Goal: Information Seeking & Learning: Learn about a topic

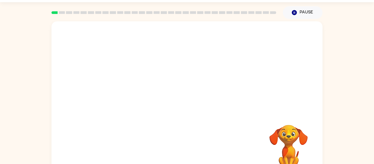
scroll to position [28, 0]
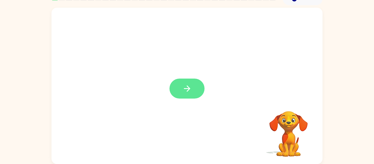
click at [186, 88] on icon "button" at bounding box center [187, 88] width 6 height 6
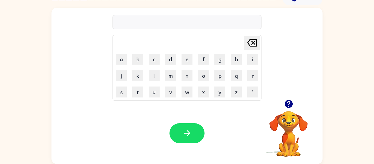
click at [287, 134] on video "Your browser must support playing .mp4 files to use Literably. Please try using…" at bounding box center [288, 130] width 55 height 55
click at [290, 106] on icon "button" at bounding box center [289, 104] width 8 height 8
click at [290, 103] on icon "button" at bounding box center [289, 104] width 8 height 8
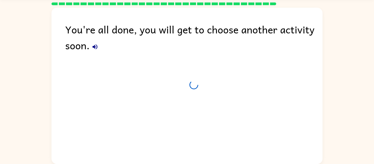
scroll to position [19, 0]
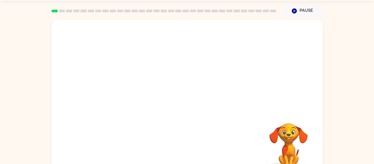
scroll to position [28, 0]
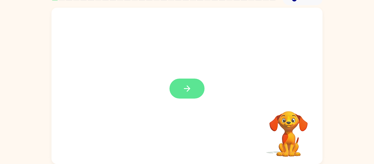
click at [185, 93] on icon "button" at bounding box center [187, 89] width 10 height 10
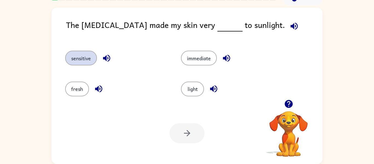
click at [81, 58] on button "sensitive" at bounding box center [81, 58] width 32 height 15
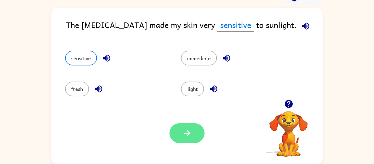
click at [184, 126] on button "button" at bounding box center [187, 133] width 35 height 20
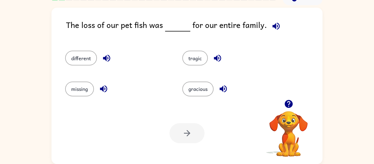
click at [289, 108] on icon "button" at bounding box center [289, 104] width 8 height 8
click at [222, 62] on icon "button" at bounding box center [218, 58] width 10 height 10
click at [198, 62] on button "tragic" at bounding box center [194, 58] width 25 height 15
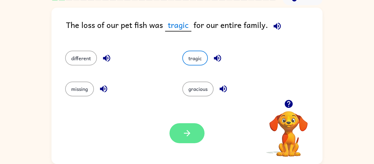
click at [192, 133] on icon "button" at bounding box center [187, 134] width 10 height 10
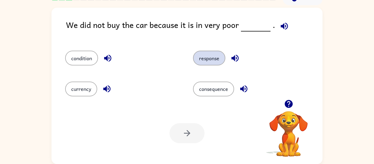
click at [215, 59] on button "response" at bounding box center [209, 58] width 32 height 15
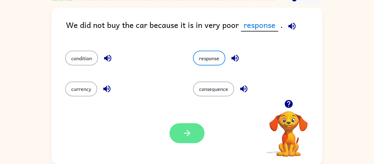
click at [193, 137] on button "button" at bounding box center [187, 133] width 35 height 20
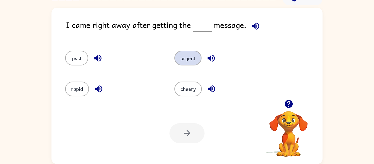
click at [187, 59] on button "urgent" at bounding box center [188, 58] width 27 height 15
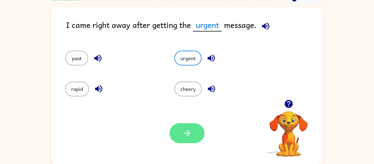
click at [189, 130] on icon "button" at bounding box center [187, 134] width 10 height 10
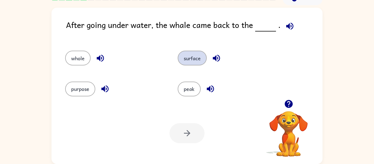
click at [194, 57] on button "surface" at bounding box center [192, 58] width 29 height 15
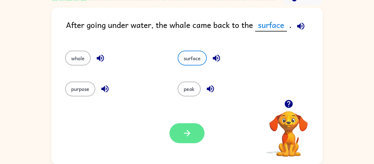
click at [190, 136] on icon "button" at bounding box center [187, 134] width 10 height 10
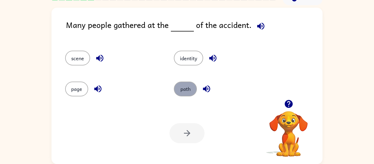
click at [189, 88] on button "path" at bounding box center [185, 89] width 23 height 15
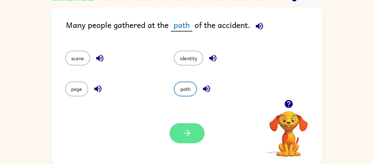
click at [198, 133] on button "button" at bounding box center [187, 133] width 35 height 20
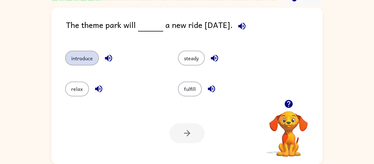
click at [79, 57] on button "introduce" at bounding box center [82, 58] width 34 height 15
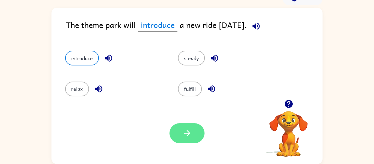
click at [189, 135] on icon "button" at bounding box center [187, 134] width 10 height 10
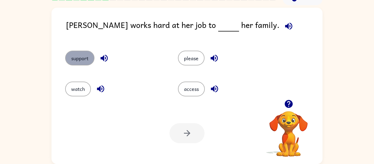
click at [82, 55] on button "support" at bounding box center [79, 58] width 29 height 15
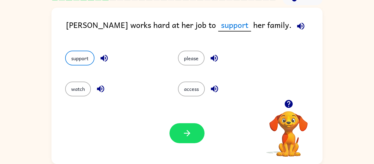
click at [175, 124] on div at bounding box center [187, 133] width 35 height 20
click at [178, 125] on button "button" at bounding box center [187, 133] width 35 height 20
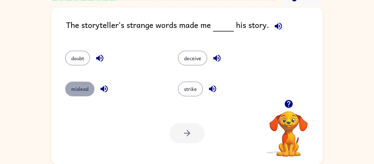
click at [87, 89] on button "mislead" at bounding box center [79, 89] width 29 height 15
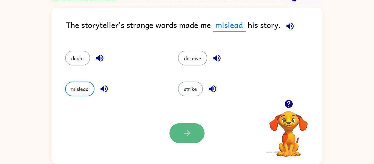
click at [193, 128] on button "button" at bounding box center [187, 133] width 35 height 20
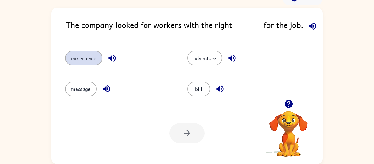
click at [82, 57] on button "experience" at bounding box center [83, 58] width 37 height 15
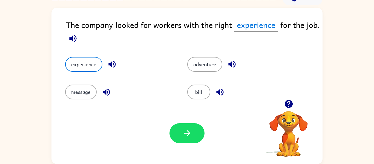
click at [189, 144] on div "Your browser must support playing .mp4 files to use Literably. Please try using…" at bounding box center [187, 133] width 271 height 62
click at [181, 109] on div "Your browser must support playing .mp4 files to use Literably. Please try using…" at bounding box center [187, 133] width 271 height 62
click at [184, 129] on icon "button" at bounding box center [187, 134] width 10 height 10
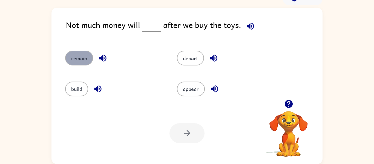
click at [79, 57] on button "remain" at bounding box center [79, 58] width 28 height 15
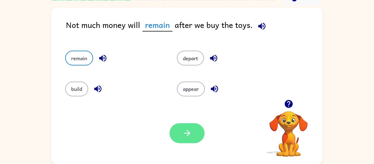
click at [190, 129] on icon "button" at bounding box center [187, 134] width 10 height 10
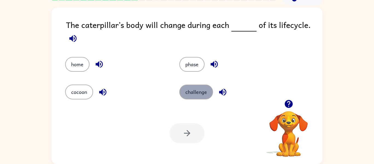
click at [187, 87] on button "challenge" at bounding box center [196, 92] width 34 height 15
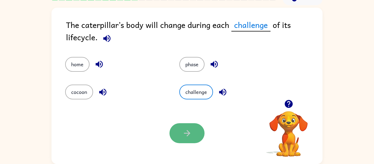
click at [181, 134] on button "button" at bounding box center [187, 133] width 35 height 20
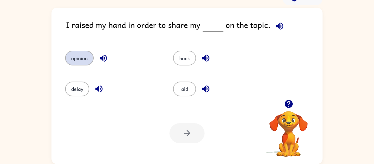
click at [79, 56] on button "opinion" at bounding box center [79, 58] width 28 height 15
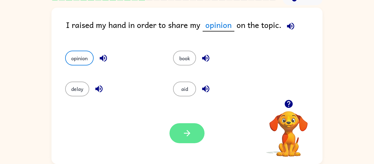
click at [189, 127] on button "button" at bounding box center [187, 133] width 35 height 20
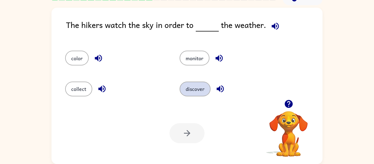
click at [185, 90] on button "discover" at bounding box center [195, 89] width 31 height 15
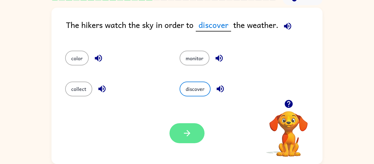
click at [188, 135] on icon "button" at bounding box center [187, 133] width 6 height 6
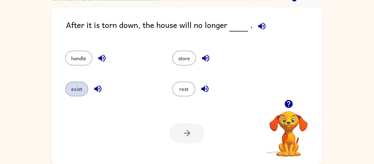
click at [84, 84] on button "exist" at bounding box center [76, 89] width 23 height 15
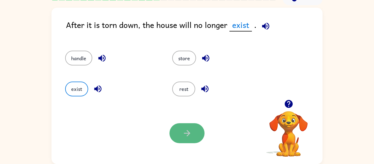
click at [192, 133] on button "button" at bounding box center [187, 133] width 35 height 20
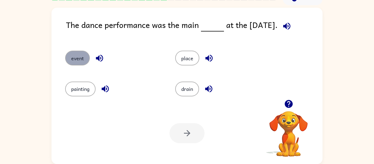
click at [81, 59] on button "event" at bounding box center [77, 58] width 25 height 15
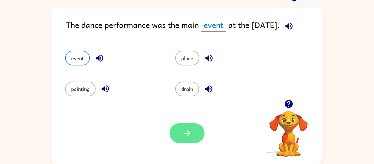
click at [191, 126] on button "button" at bounding box center [187, 133] width 35 height 20
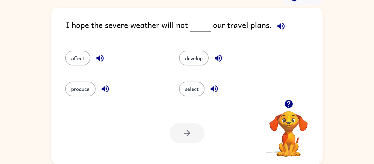
click at [58, 69] on div "affect" at bounding box center [112, 55] width 114 height 31
click at [73, 60] on button "affect" at bounding box center [77, 58] width 25 height 15
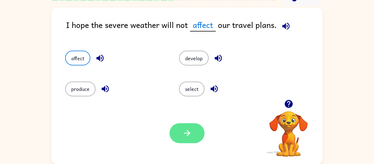
click at [178, 131] on button "button" at bounding box center [187, 133] width 35 height 20
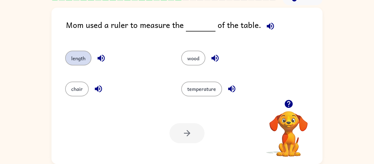
click at [85, 57] on button "length" at bounding box center [78, 58] width 26 height 15
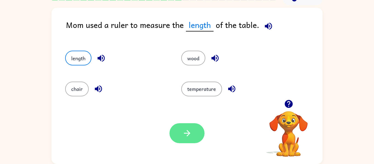
click at [194, 133] on button "button" at bounding box center [187, 133] width 35 height 20
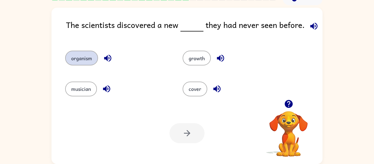
click at [79, 59] on button "organism" at bounding box center [81, 58] width 33 height 15
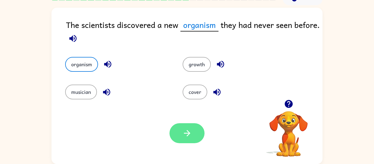
click at [184, 130] on icon "button" at bounding box center [187, 134] width 10 height 10
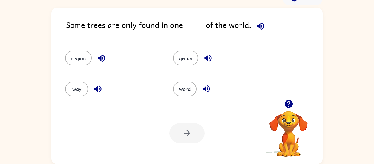
click at [184, 130] on div at bounding box center [187, 133] width 35 height 20
click at [85, 58] on button "region" at bounding box center [78, 58] width 27 height 15
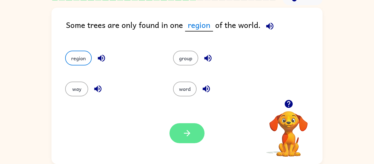
click at [190, 130] on icon "button" at bounding box center [187, 134] width 10 height 10
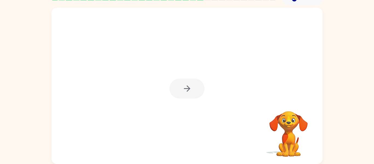
click at [192, 87] on div at bounding box center [187, 89] width 35 height 20
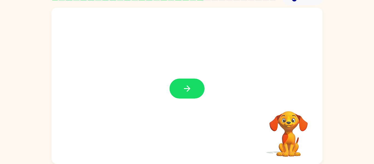
click at [192, 87] on button "button" at bounding box center [187, 89] width 35 height 20
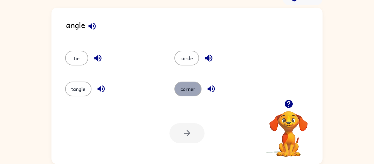
click at [192, 89] on button "corner" at bounding box center [188, 89] width 27 height 15
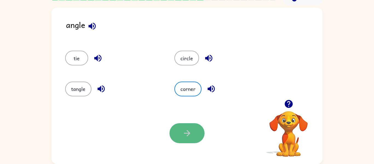
click at [184, 138] on icon "button" at bounding box center [187, 134] width 10 height 10
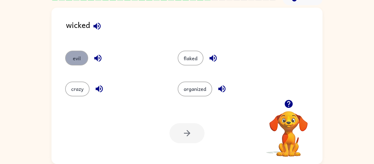
click at [72, 63] on button "evil" at bounding box center [76, 58] width 23 height 15
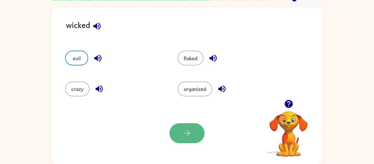
click at [181, 134] on button "button" at bounding box center [187, 133] width 35 height 20
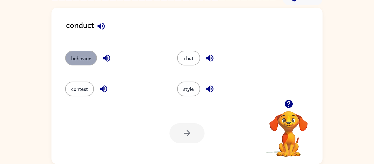
click at [88, 58] on button "behavior" at bounding box center [81, 58] width 32 height 15
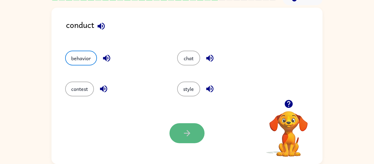
click at [179, 126] on button "button" at bounding box center [187, 133] width 35 height 20
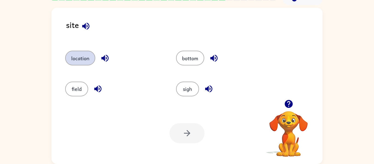
click at [78, 55] on button "location" at bounding box center [80, 58] width 30 height 15
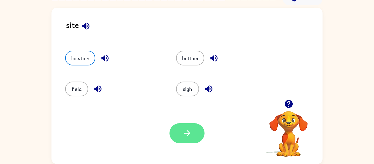
click at [179, 125] on button "button" at bounding box center [187, 133] width 35 height 20
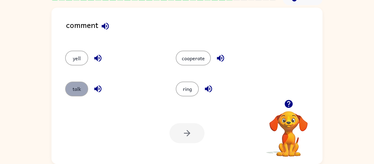
click at [75, 92] on button "talk" at bounding box center [76, 89] width 23 height 15
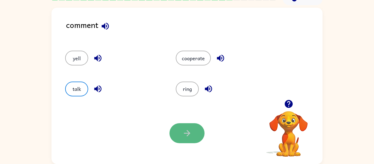
click at [173, 135] on button "button" at bounding box center [187, 133] width 35 height 20
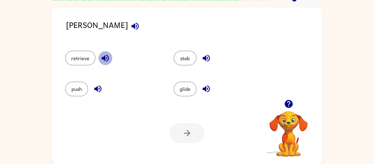
click at [108, 59] on icon "button" at bounding box center [105, 58] width 7 height 7
click at [202, 58] on icon "button" at bounding box center [207, 58] width 10 height 10
click at [87, 54] on button "retrieve" at bounding box center [80, 58] width 30 height 15
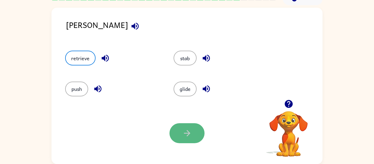
click at [184, 127] on button "button" at bounding box center [187, 133] width 35 height 20
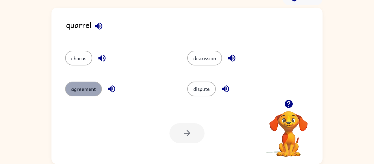
click at [97, 90] on button "agreement" at bounding box center [83, 89] width 37 height 15
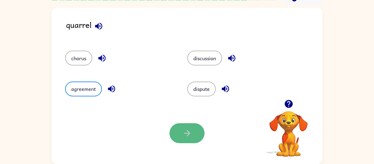
click at [186, 124] on button "button" at bounding box center [187, 133] width 35 height 20
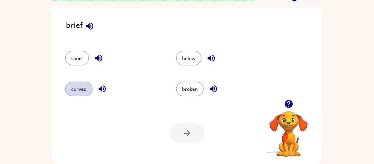
click at [87, 87] on button "curved" at bounding box center [78, 89] width 27 height 15
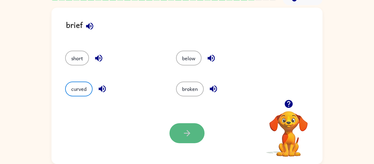
click at [189, 138] on button "button" at bounding box center [187, 133] width 35 height 20
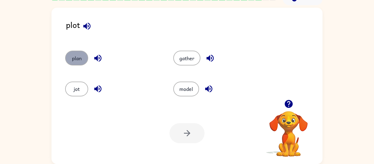
click at [78, 56] on button "plan" at bounding box center [76, 58] width 23 height 15
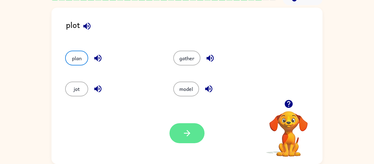
click at [188, 127] on button "button" at bounding box center [187, 133] width 35 height 20
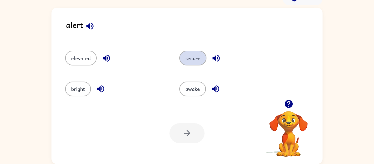
click at [186, 59] on button "secure" at bounding box center [192, 58] width 27 height 15
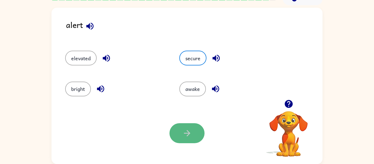
click at [181, 128] on button "button" at bounding box center [187, 133] width 35 height 20
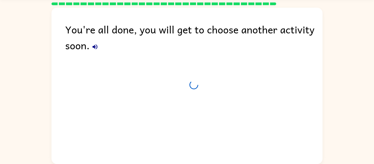
scroll to position [19, 0]
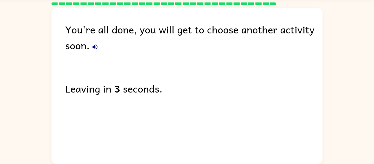
click at [96, 43] on button "button" at bounding box center [95, 46] width 11 height 11
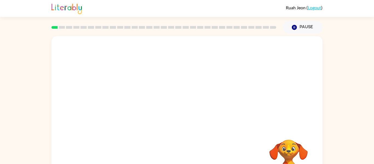
scroll to position [28, 0]
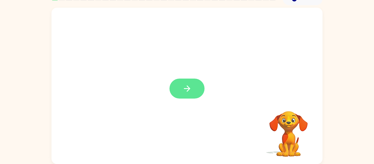
click at [182, 96] on button "button" at bounding box center [187, 89] width 35 height 20
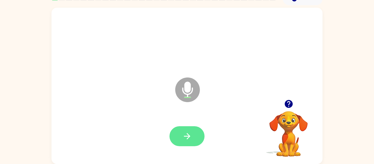
click at [195, 136] on button "button" at bounding box center [187, 136] width 35 height 20
click at [192, 132] on button "button" at bounding box center [187, 136] width 35 height 20
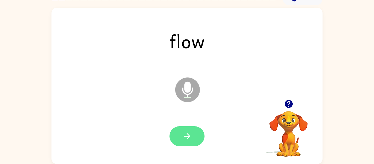
click at [190, 135] on icon "button" at bounding box center [187, 137] width 10 height 10
click at [192, 134] on button "button" at bounding box center [187, 136] width 35 height 20
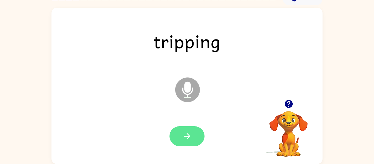
click at [200, 138] on button "button" at bounding box center [187, 136] width 35 height 20
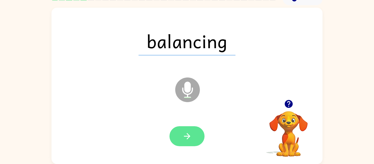
click at [193, 139] on button "button" at bounding box center [187, 136] width 35 height 20
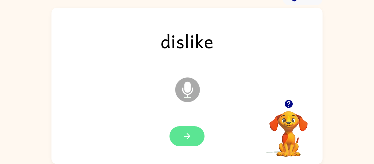
click at [190, 136] on icon "button" at bounding box center [187, 137] width 10 height 10
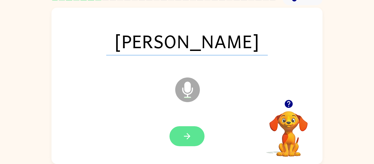
click at [193, 138] on button "button" at bounding box center [187, 136] width 35 height 20
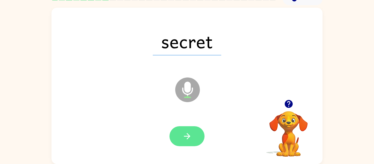
click at [193, 141] on button "button" at bounding box center [187, 136] width 35 height 20
click at [195, 135] on button "button" at bounding box center [187, 136] width 35 height 20
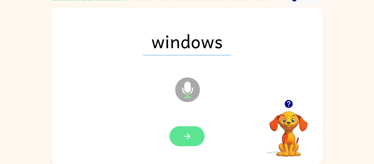
click at [193, 137] on button "button" at bounding box center [187, 136] width 35 height 20
click at [193, 138] on button "button" at bounding box center [187, 136] width 35 height 20
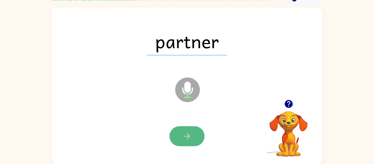
click at [185, 130] on button "button" at bounding box center [187, 136] width 35 height 20
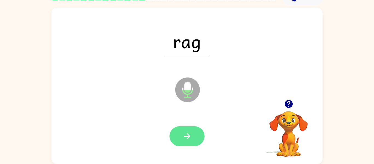
click at [182, 136] on icon "button" at bounding box center [187, 137] width 10 height 10
click at [182, 139] on button "button" at bounding box center [187, 136] width 35 height 20
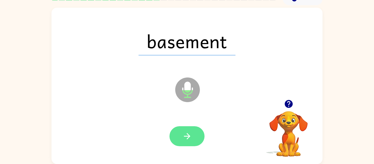
click at [182, 141] on button "button" at bounding box center [187, 136] width 35 height 20
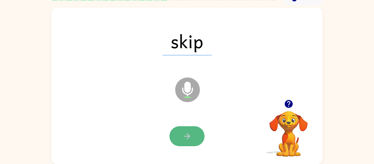
click at [181, 139] on button "button" at bounding box center [187, 136] width 35 height 20
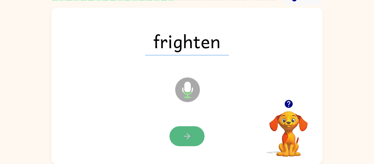
click at [180, 135] on button "button" at bounding box center [187, 136] width 35 height 20
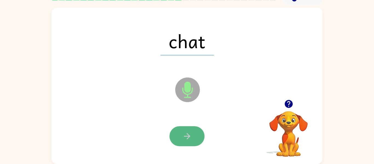
click at [181, 137] on button "button" at bounding box center [187, 136] width 35 height 20
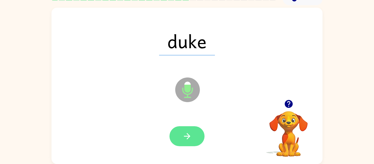
click at [179, 140] on button "button" at bounding box center [187, 136] width 35 height 20
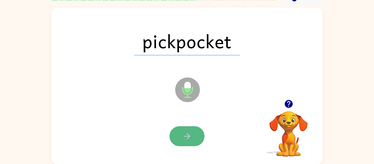
click at [177, 143] on button "button" at bounding box center [187, 136] width 35 height 20
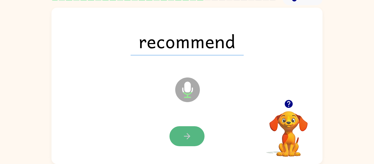
click at [184, 135] on icon "button" at bounding box center [187, 137] width 10 height 10
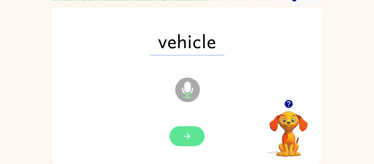
click at [184, 135] on icon "button" at bounding box center [187, 137] width 10 height 10
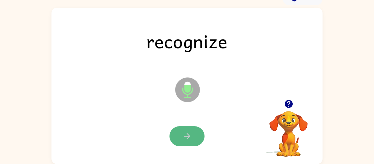
click at [181, 143] on button "button" at bounding box center [187, 136] width 35 height 20
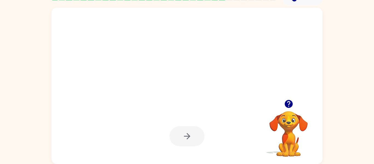
click at [179, 152] on div at bounding box center [187, 136] width 260 height 45
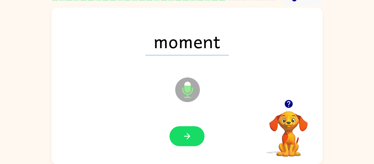
click at [179, 152] on div at bounding box center [187, 136] width 260 height 45
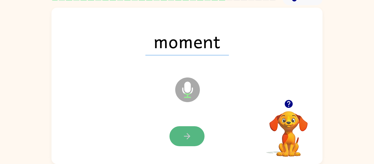
click at [187, 132] on icon "button" at bounding box center [187, 137] width 10 height 10
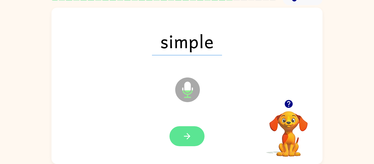
click at [186, 132] on icon "button" at bounding box center [187, 137] width 10 height 10
click at [184, 135] on icon "button" at bounding box center [187, 137] width 10 height 10
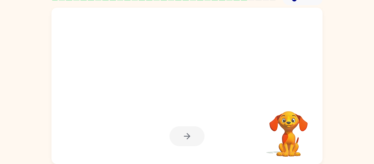
click at [184, 136] on div at bounding box center [187, 136] width 35 height 20
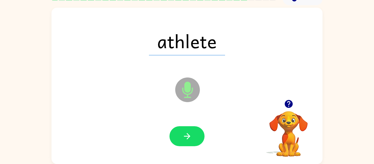
click at [184, 136] on icon "button" at bounding box center [187, 137] width 10 height 10
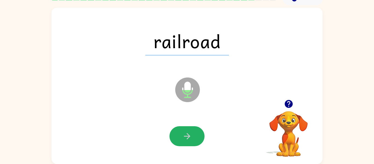
click at [184, 136] on icon "button" at bounding box center [187, 137] width 10 height 10
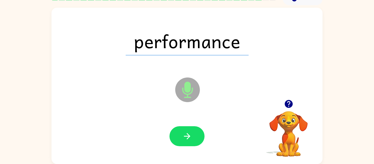
click at [184, 136] on icon "button" at bounding box center [187, 137] width 10 height 10
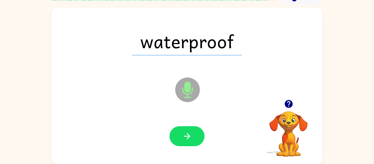
click at [184, 136] on icon "button" at bounding box center [187, 137] width 10 height 10
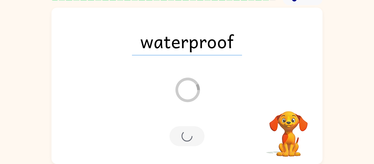
scroll to position [19, 0]
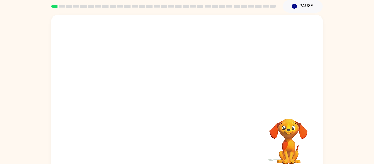
scroll to position [21, 0]
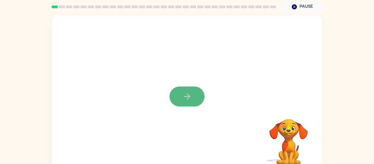
click at [175, 96] on button "button" at bounding box center [187, 97] width 35 height 20
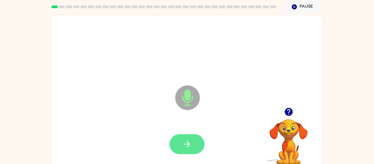
click at [178, 145] on button "button" at bounding box center [187, 144] width 35 height 20
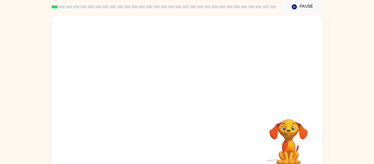
click at [177, 150] on div at bounding box center [187, 144] width 260 height 45
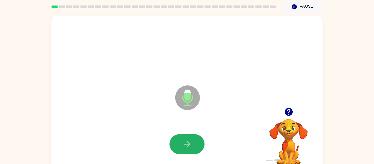
click at [177, 150] on button "button" at bounding box center [187, 144] width 35 height 20
click at [183, 150] on button "button" at bounding box center [187, 144] width 35 height 20
click at [181, 140] on button "button" at bounding box center [187, 144] width 35 height 20
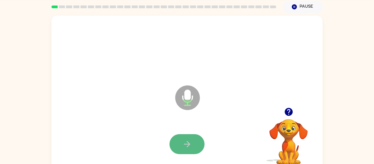
click at [180, 141] on button "button" at bounding box center [187, 144] width 35 height 20
click at [178, 142] on button "button" at bounding box center [187, 144] width 35 height 20
click at [179, 144] on button "button" at bounding box center [187, 144] width 35 height 20
click at [176, 147] on button "button" at bounding box center [187, 144] width 35 height 20
click at [181, 142] on button "button" at bounding box center [187, 144] width 35 height 20
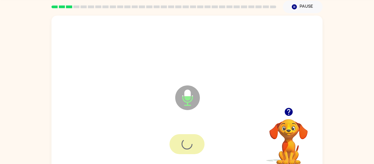
click at [181, 142] on div at bounding box center [187, 144] width 35 height 20
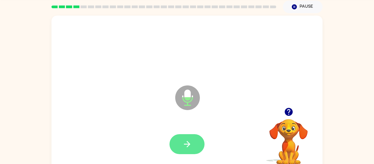
click at [180, 144] on button "button" at bounding box center [187, 144] width 35 height 20
click at [181, 144] on button "button" at bounding box center [187, 144] width 35 height 20
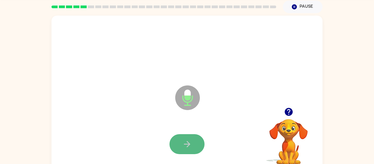
click at [179, 139] on button "button" at bounding box center [187, 144] width 35 height 20
click at [178, 143] on button "button" at bounding box center [187, 144] width 35 height 20
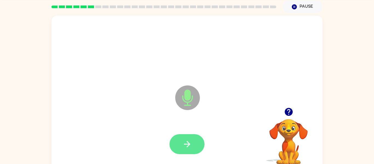
click at [178, 145] on button "button" at bounding box center [187, 144] width 35 height 20
click at [173, 147] on button "button" at bounding box center [187, 144] width 35 height 20
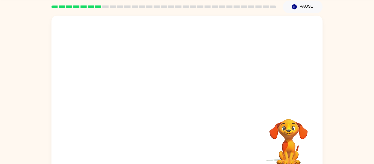
click at [164, 150] on div "Your browser must support playing .mp4 files to use Literably. Please try using…" at bounding box center [187, 94] width 271 height 156
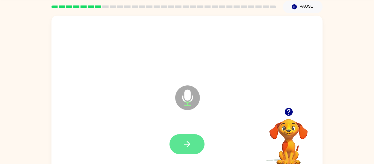
click at [185, 153] on button "button" at bounding box center [187, 144] width 35 height 20
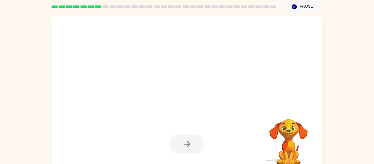
click at [186, 140] on div at bounding box center [187, 144] width 35 height 20
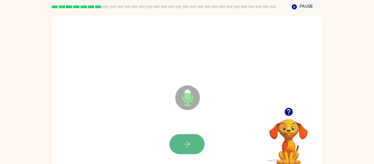
click at [186, 139] on icon "button" at bounding box center [187, 144] width 10 height 10
click at [188, 139] on icon "button" at bounding box center [187, 144] width 10 height 10
click at [186, 141] on icon "button" at bounding box center [187, 144] width 10 height 10
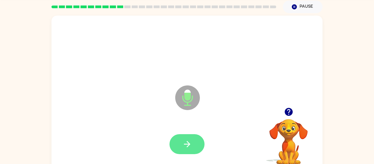
click at [186, 141] on icon "button" at bounding box center [187, 144] width 10 height 10
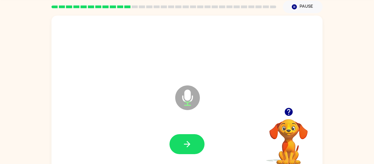
click at [186, 141] on icon "button" at bounding box center [187, 144] width 10 height 10
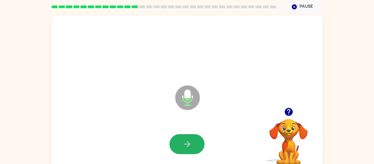
click at [186, 141] on icon "button" at bounding box center [187, 144] width 10 height 10
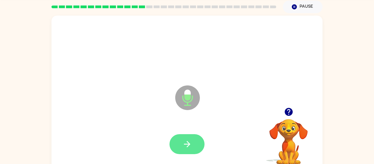
click at [186, 141] on icon "button" at bounding box center [187, 144] width 10 height 10
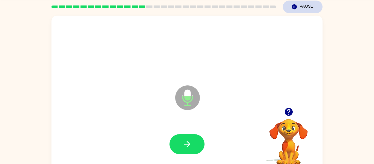
click at [294, 7] on icon "Pause" at bounding box center [295, 7] width 6 height 6
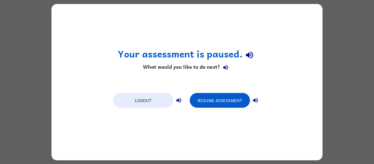
scroll to position [0, 0]
